Goal: Information Seeking & Learning: Learn about a topic

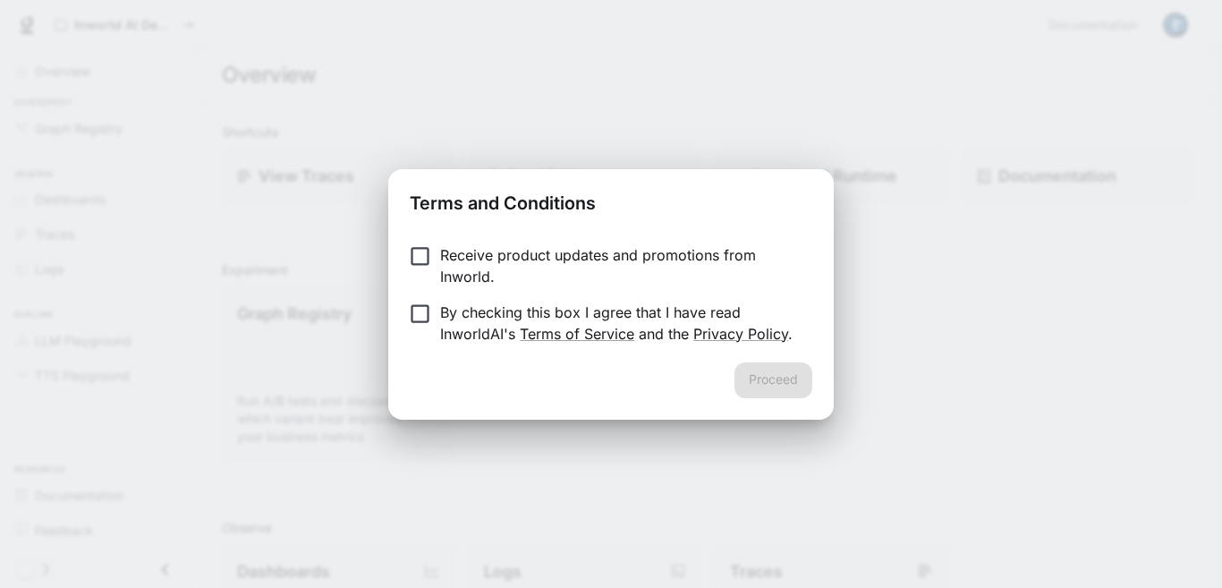
click at [522, 267] on p "Receive product updates and promotions from Inworld." at bounding box center [619, 265] width 358 height 43
click at [531, 352] on div "Receive product updates and promotions from Inworld. By checking this box I agr…" at bounding box center [610, 296] width 445 height 132
click at [431, 299] on form "Receive product updates and promotions from Inworld. By checking this box I agr…" at bounding box center [611, 294] width 403 height 100
click at [806, 367] on button "Proceed" at bounding box center [773, 380] width 78 height 36
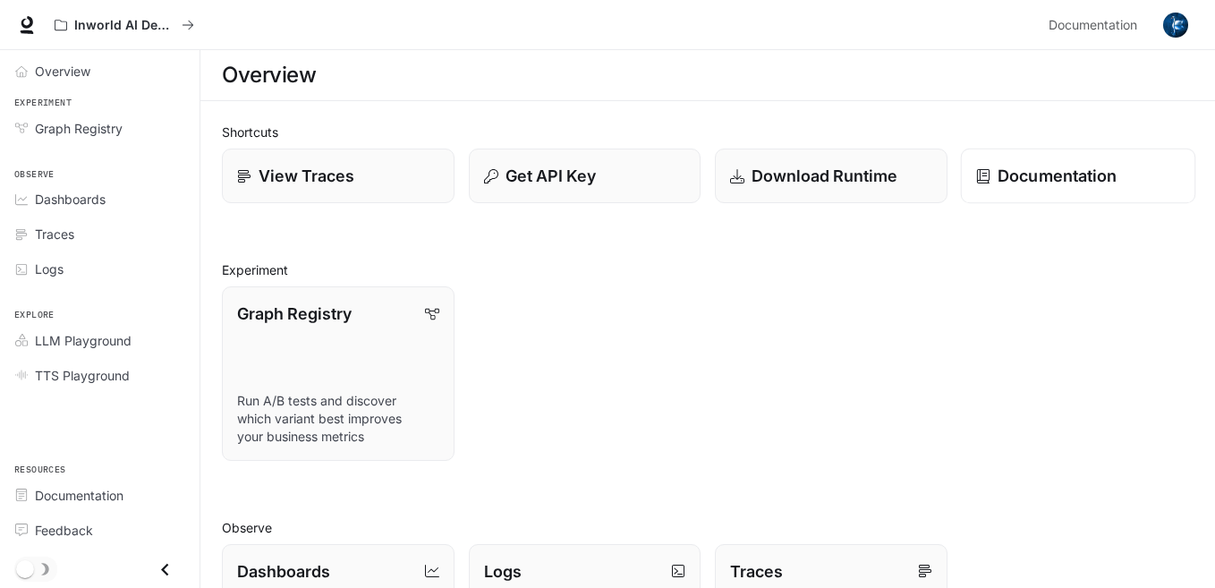
click at [1183, 182] on link "Documentation" at bounding box center [1077, 175] width 234 height 55
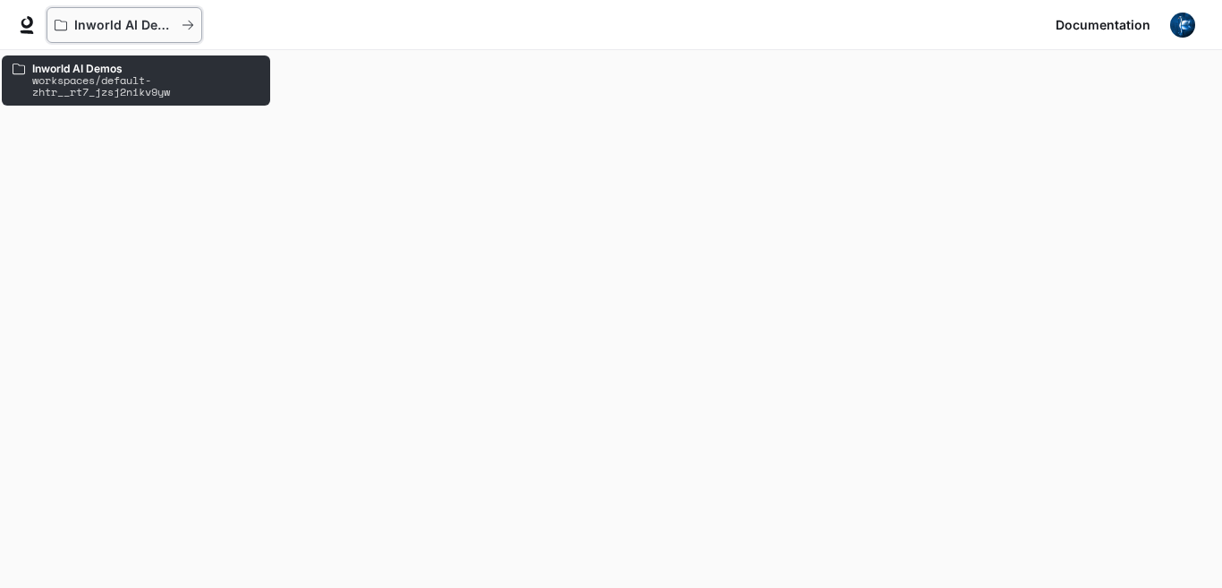
click at [135, 30] on p "Inworld AI Demos" at bounding box center [124, 25] width 100 height 15
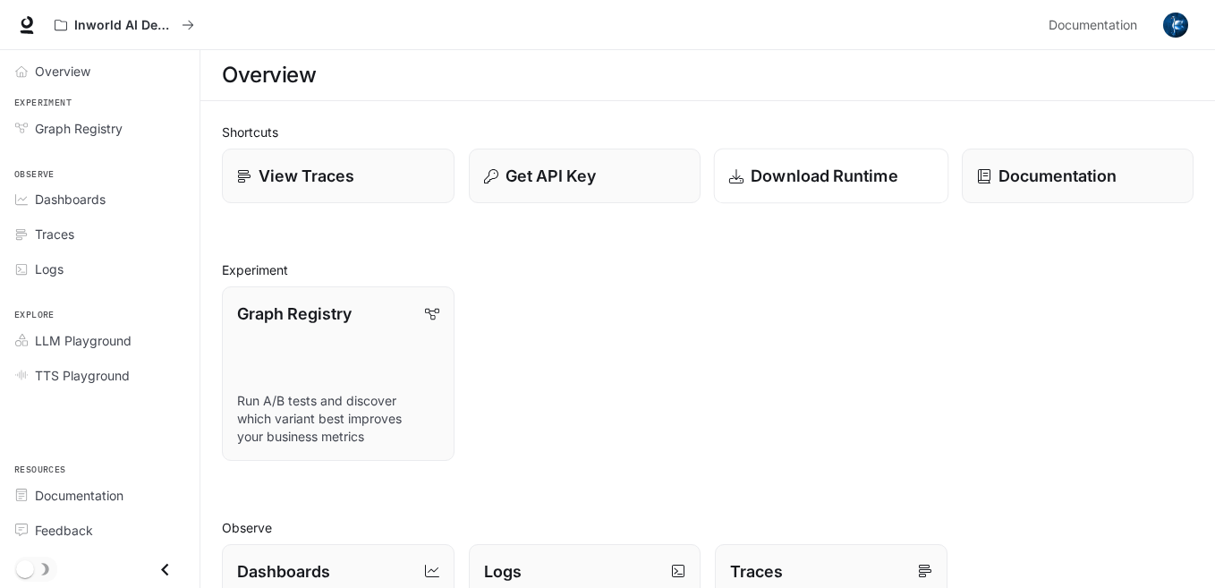
click at [830, 170] on p "Download Runtime" at bounding box center [824, 176] width 148 height 24
